Goal: Complete application form: Complete application form

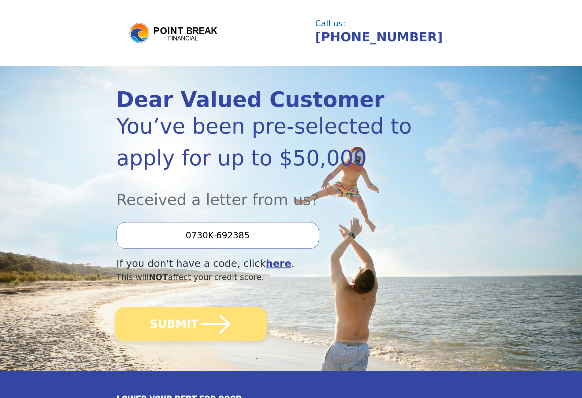
click at [180, 325] on button "SUBMIT" at bounding box center [191, 324] width 152 height 34
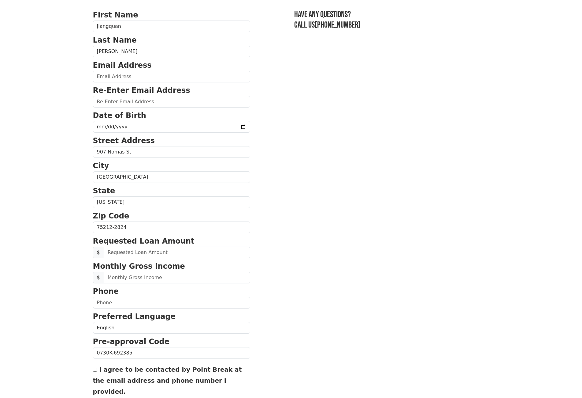
scroll to position [8, 0]
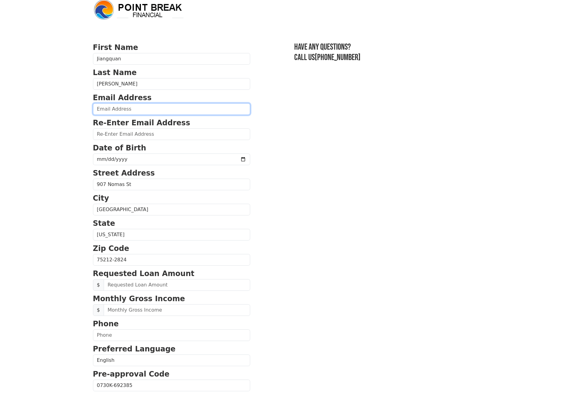
click at [165, 107] on input "email" at bounding box center [171, 109] width 157 height 12
type input "jqzhang@gmail.com"
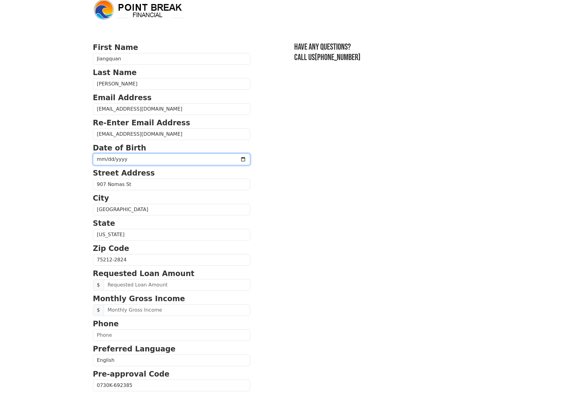
click at [186, 160] on input "date" at bounding box center [171, 159] width 157 height 12
type input "0017-05-11"
type input "1970-05-11"
click at [279, 194] on section "First Name Jiangquan Last Name Zhang Email Address jqzhang@gmail.com Re-Enter E…" at bounding box center [291, 260] width 397 height 436
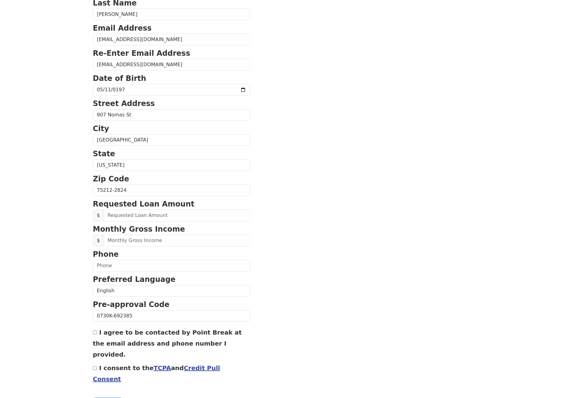
scroll to position [90, 0]
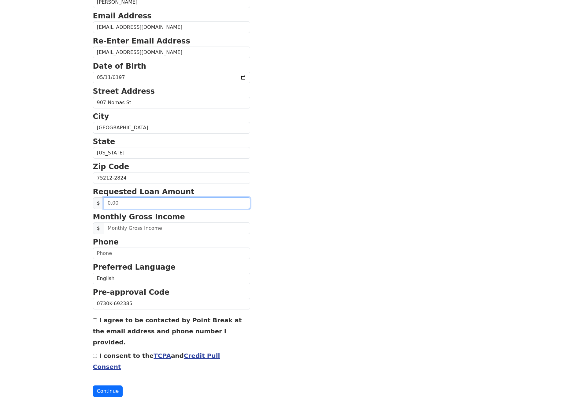
click at [196, 206] on input "text" at bounding box center [177, 203] width 147 height 12
type input "50,000.00"
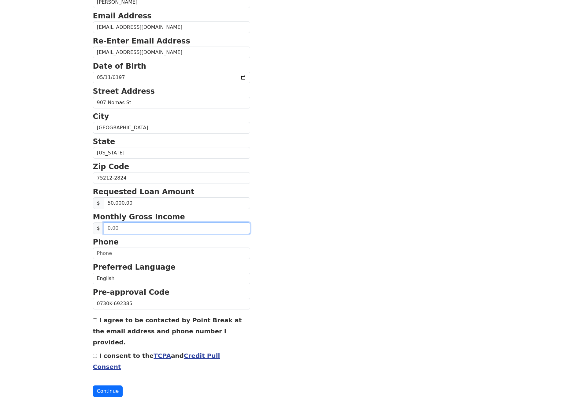
click at [203, 228] on input "text" at bounding box center [177, 228] width 147 height 12
type input "20,000.00"
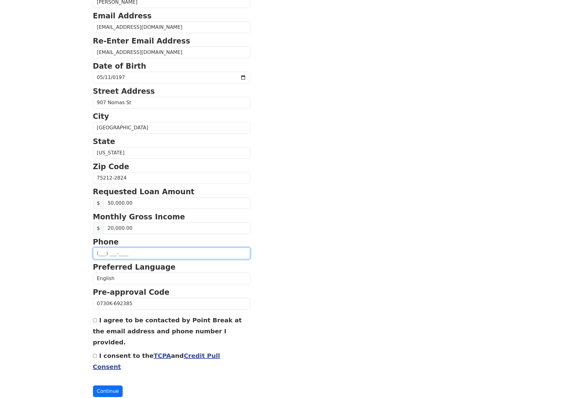
click at [180, 252] on input "text" at bounding box center [171, 253] width 157 height 12
type input "(405) 310-9088"
click at [96, 353] on input "I consent to the TCPA and Credit Pull Consent" at bounding box center [95, 355] width 4 height 4
checkbox input "true"
click at [96, 320] on input "I agree to be contacted by Point Break at the email address and phone number I …" at bounding box center [95, 320] width 4 height 4
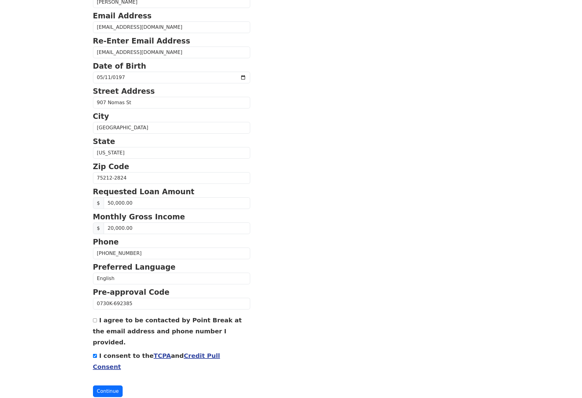
checkbox input "true"
